Goal: Communication & Community: Ask a question

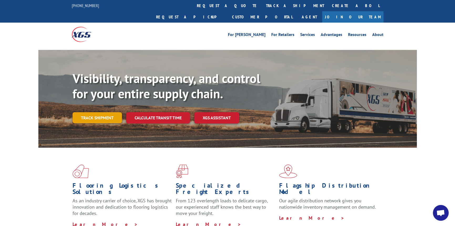
click at [102, 112] on link "Track shipment" at bounding box center [97, 117] width 49 height 11
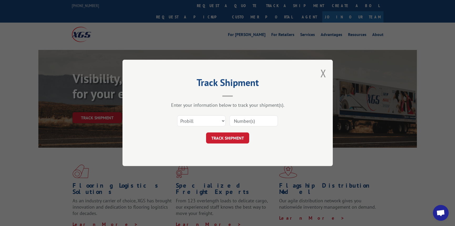
click at [323, 75] on button "Close modal" at bounding box center [324, 73] width 6 height 14
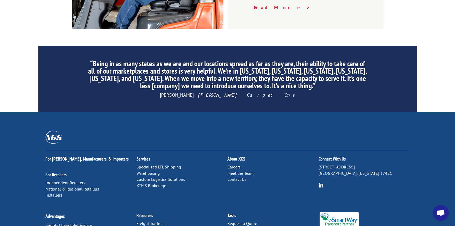
scroll to position [815, 0]
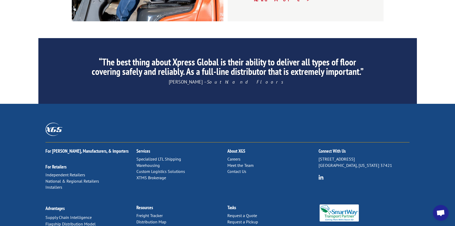
click at [240, 169] on link "Contact Us" at bounding box center [237, 171] width 19 height 5
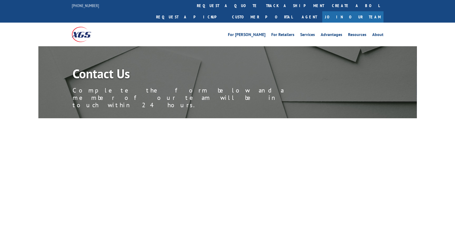
select select "Customer Service"
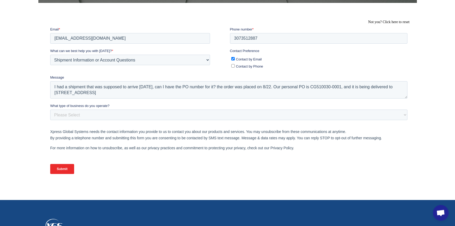
scroll to position [132, 0]
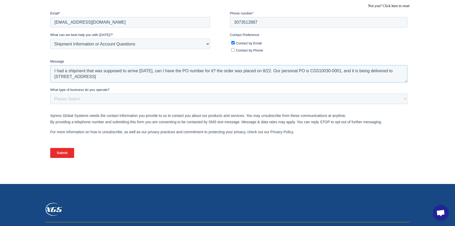
click at [149, 70] on textarea "I had a shipment that was supposed to arrive [DATE], can I have the PO number f…" at bounding box center [229, 73] width 358 height 17
type textarea "I had a shipment that was supposed to arrive on the second, can I have the PO n…"
click at [59, 154] on input "Submit" at bounding box center [62, 153] width 24 height 10
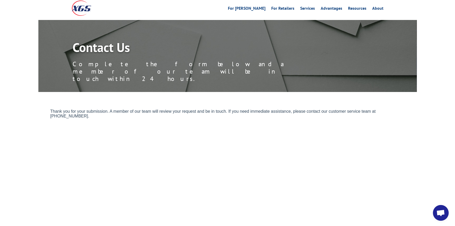
scroll to position [0, 0]
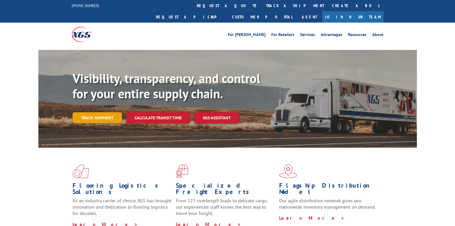
click at [100, 112] on link "Track shipment" at bounding box center [97, 117] width 49 height 11
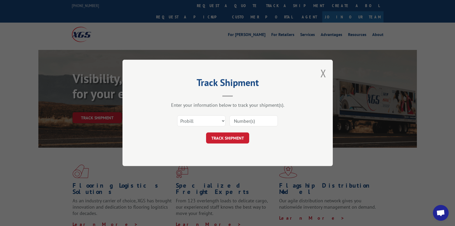
click at [253, 120] on input at bounding box center [254, 121] width 48 height 11
type input "17597801"
click at [232, 137] on button "TRACK SHIPMENT" at bounding box center [227, 138] width 43 height 11
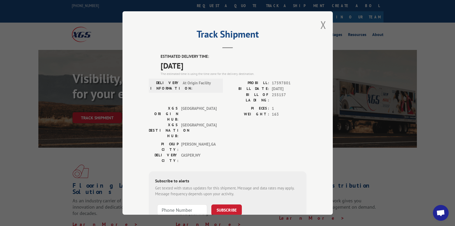
scroll to position [33, 0]
